Goal: Task Accomplishment & Management: Use online tool/utility

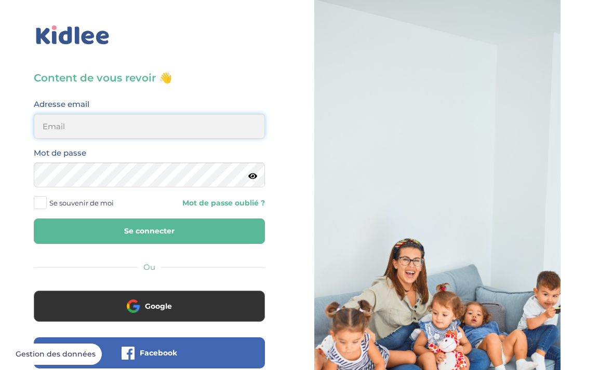
type input "[EMAIL_ADDRESS][DOMAIN_NAME]"
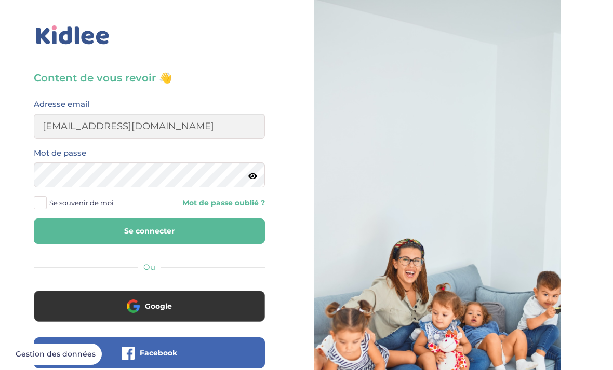
click at [149, 231] on button "Se connecter" at bounding box center [149, 231] width 231 height 25
click at [208, 229] on button "Se connecter" at bounding box center [149, 231] width 231 height 25
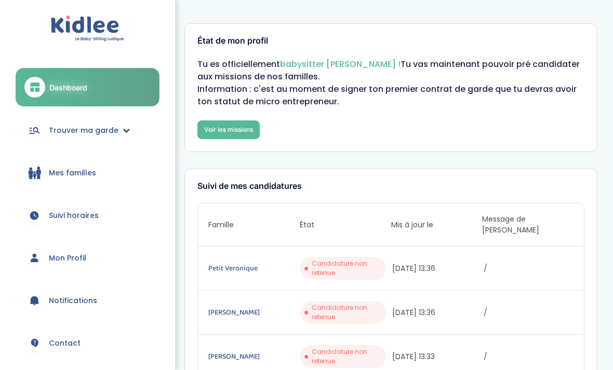
click at [73, 171] on span "Mes familles" at bounding box center [72, 173] width 47 height 11
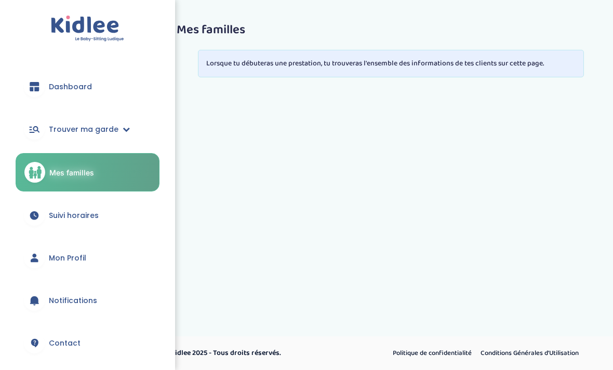
click at [101, 137] on link "Trouver ma garde" at bounding box center [88, 129] width 144 height 37
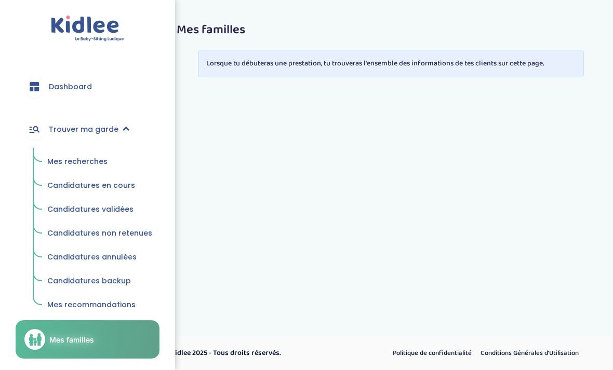
click at [113, 124] on span "Trouver ma garde" at bounding box center [84, 129] width 70 height 11
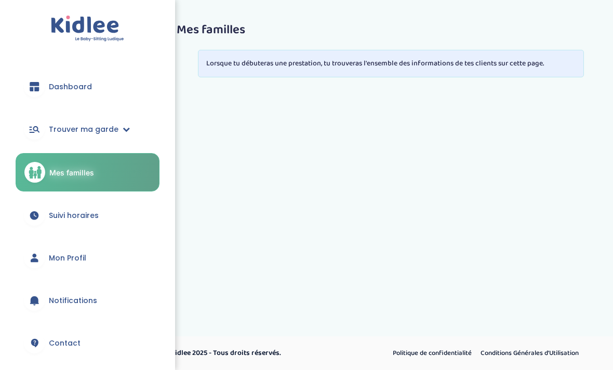
click at [107, 122] on link "Trouver ma garde" at bounding box center [88, 129] width 144 height 37
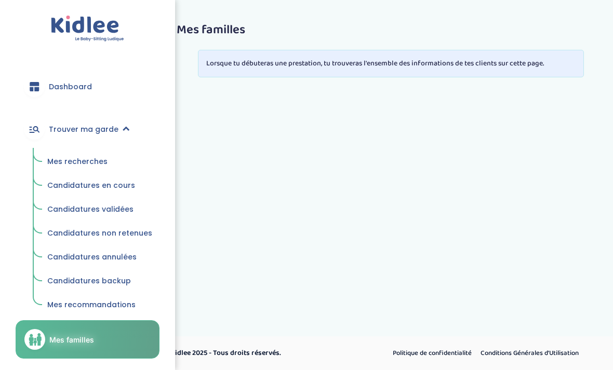
click at [90, 165] on span "Mes recherches" at bounding box center [77, 161] width 60 height 10
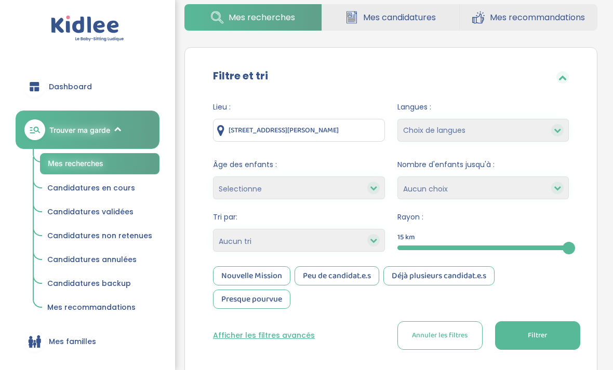
scroll to position [49, 0]
